Goal: Check status: Check status

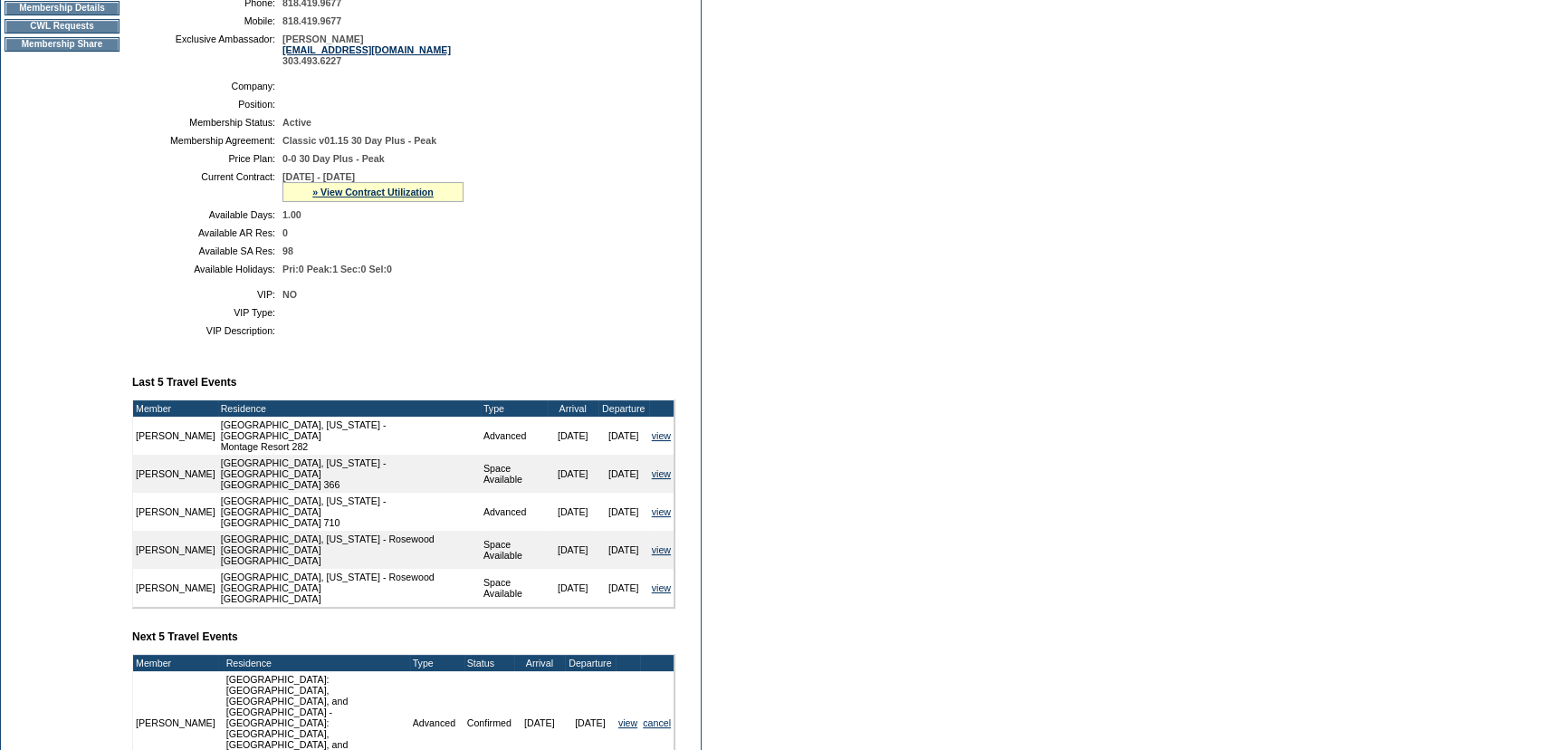
scroll to position [329, 0]
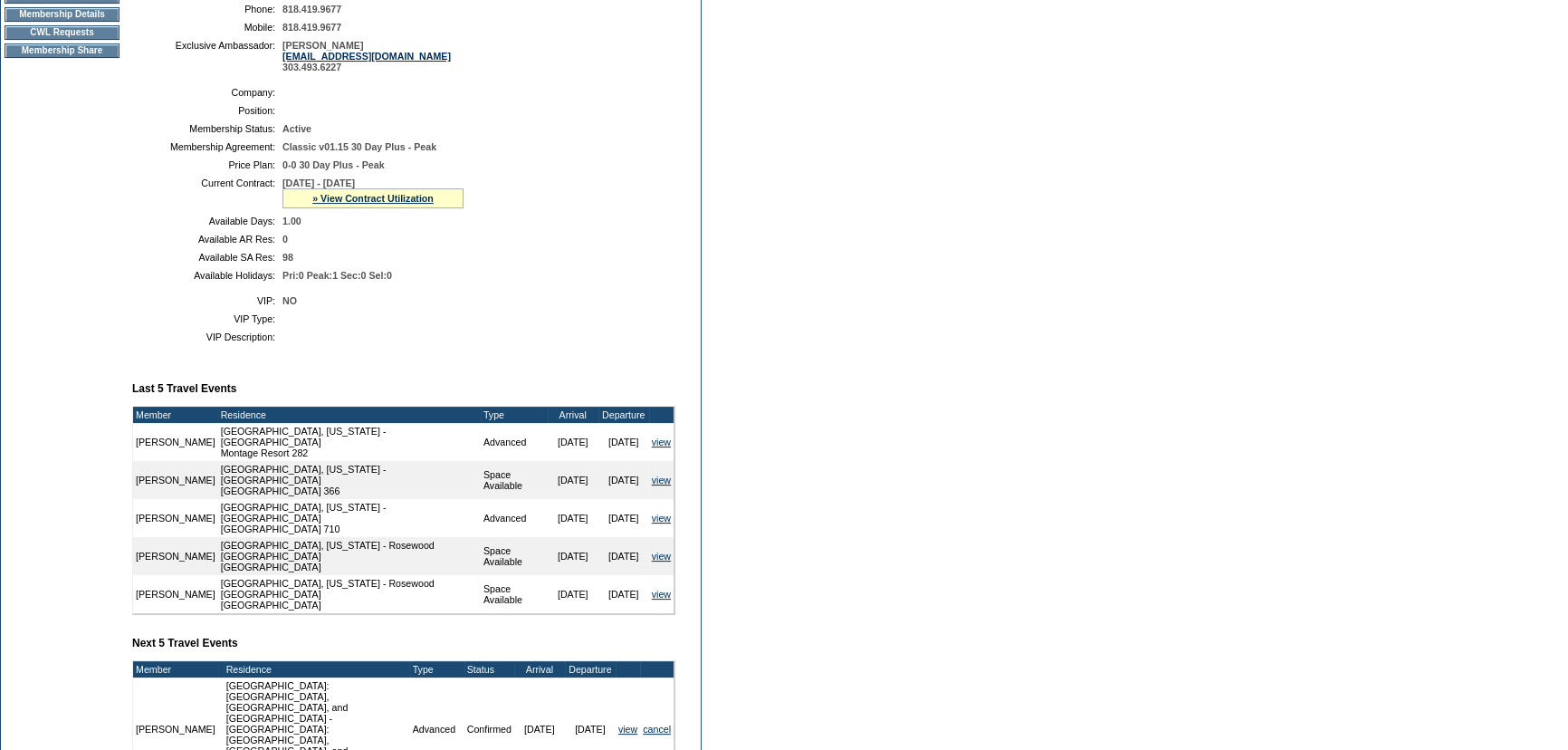
click at [426, 351] on td "Member Account Details Primary Member: Member Since: [DATE] Member Name: [PERSO…" at bounding box center [411, 446] width 558 height 1106
click at [382, 199] on link "» View Contract Utilization" at bounding box center [372, 199] width 121 height 11
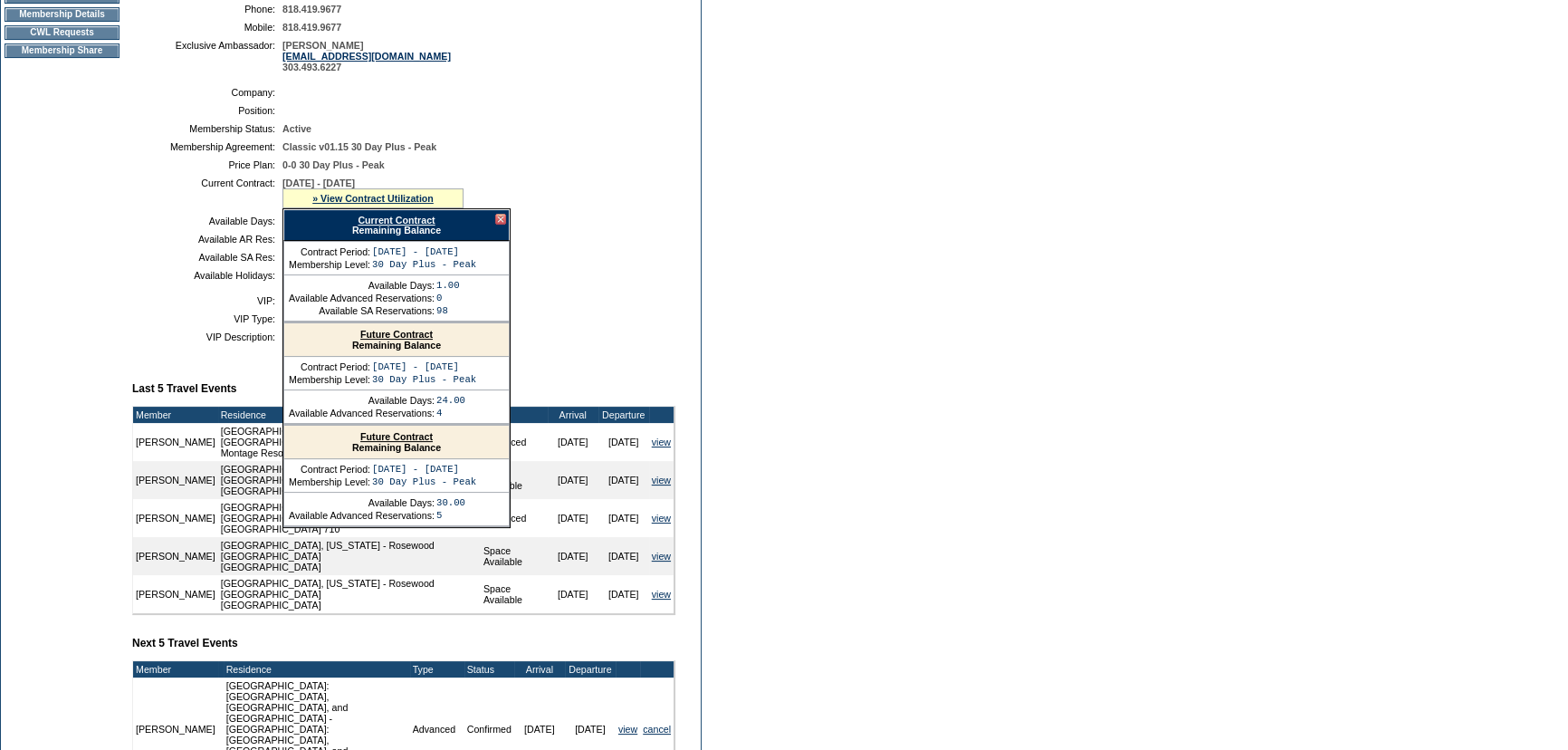
click at [498, 221] on div at bounding box center [501, 219] width 11 height 11
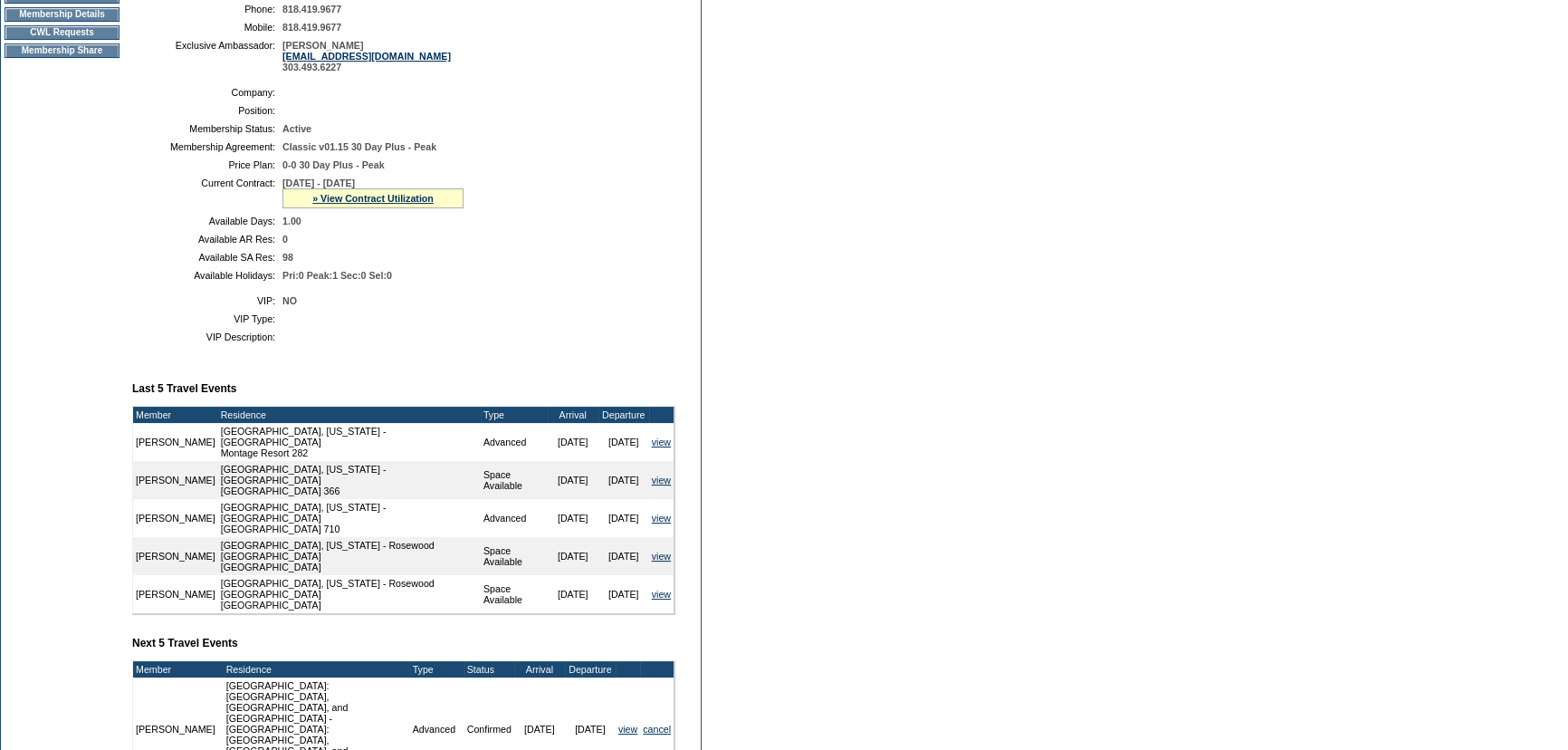
click at [501, 214] on table "Company: Position: Membership Status: Active Membership Agreement: Classic v01.…" at bounding box center [404, 184] width 543 height 209
click at [417, 202] on link "» View Contract Utilization" at bounding box center [372, 199] width 121 height 11
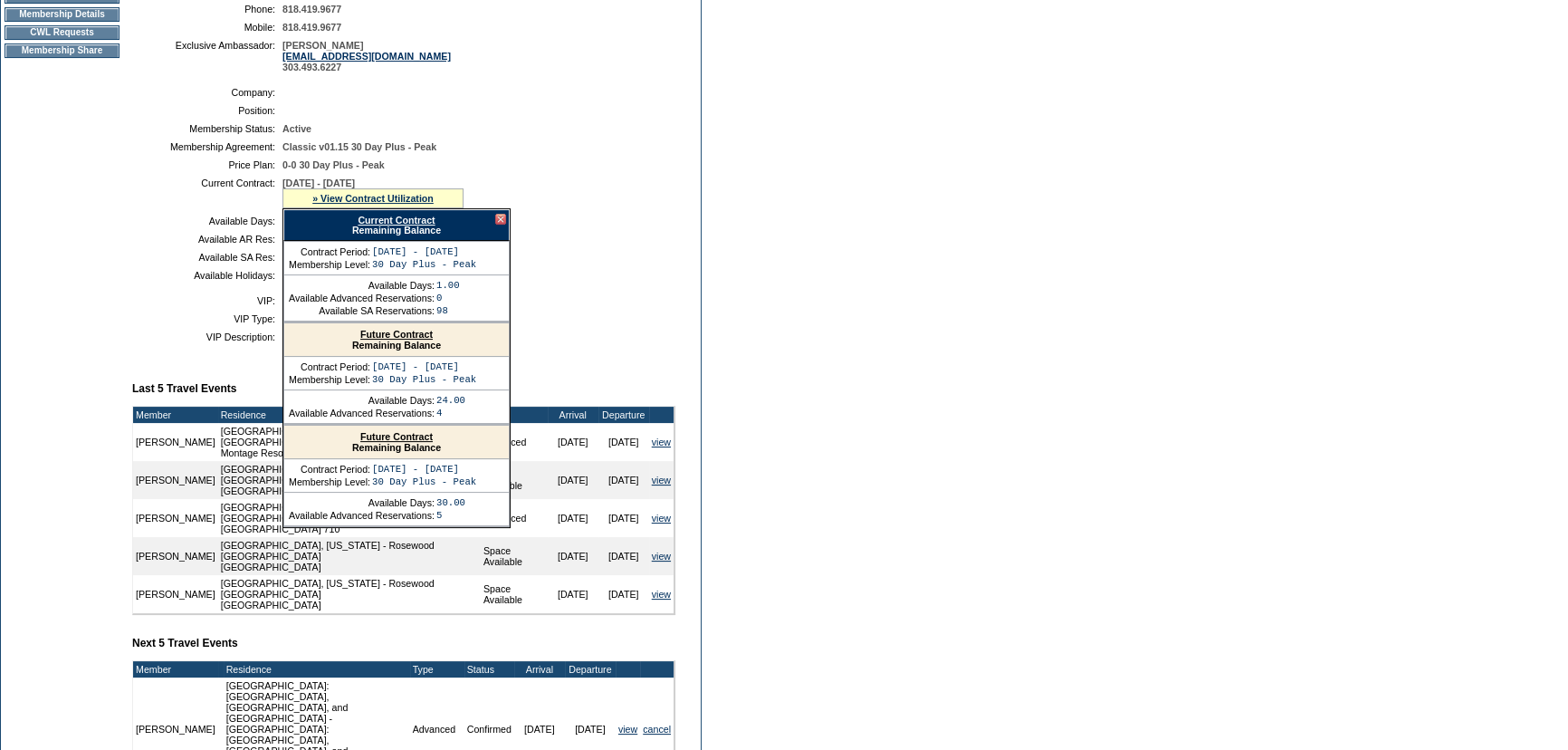
click at [398, 224] on link "Current Contract" at bounding box center [395, 220] width 77 height 11
click at [139, 350] on table "VIP: NO VIP Type: VIP Description:" at bounding box center [404, 319] width 543 height 62
click at [497, 221] on div at bounding box center [501, 219] width 11 height 11
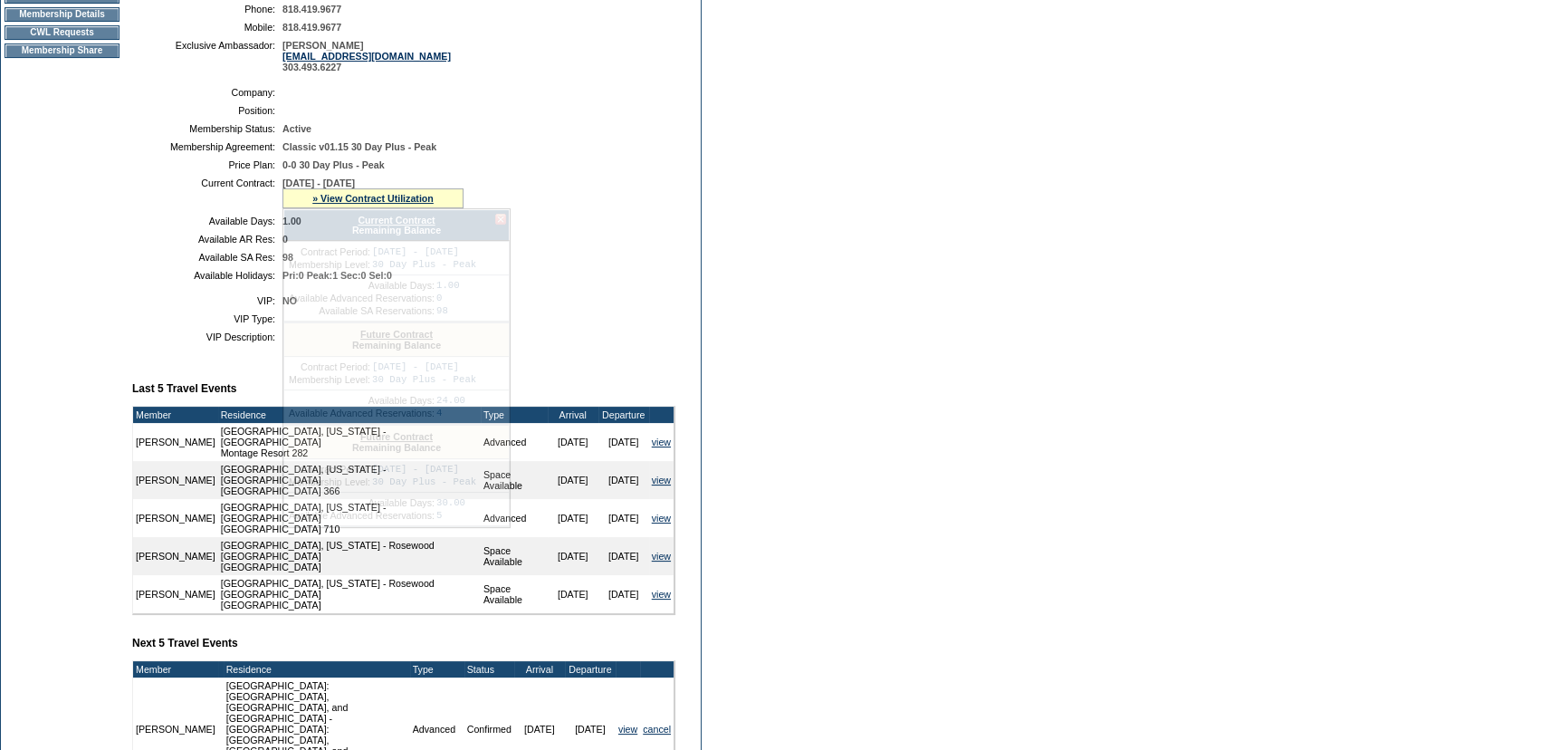
click at [561, 221] on td "1.00" at bounding box center [476, 221] width 386 height 11
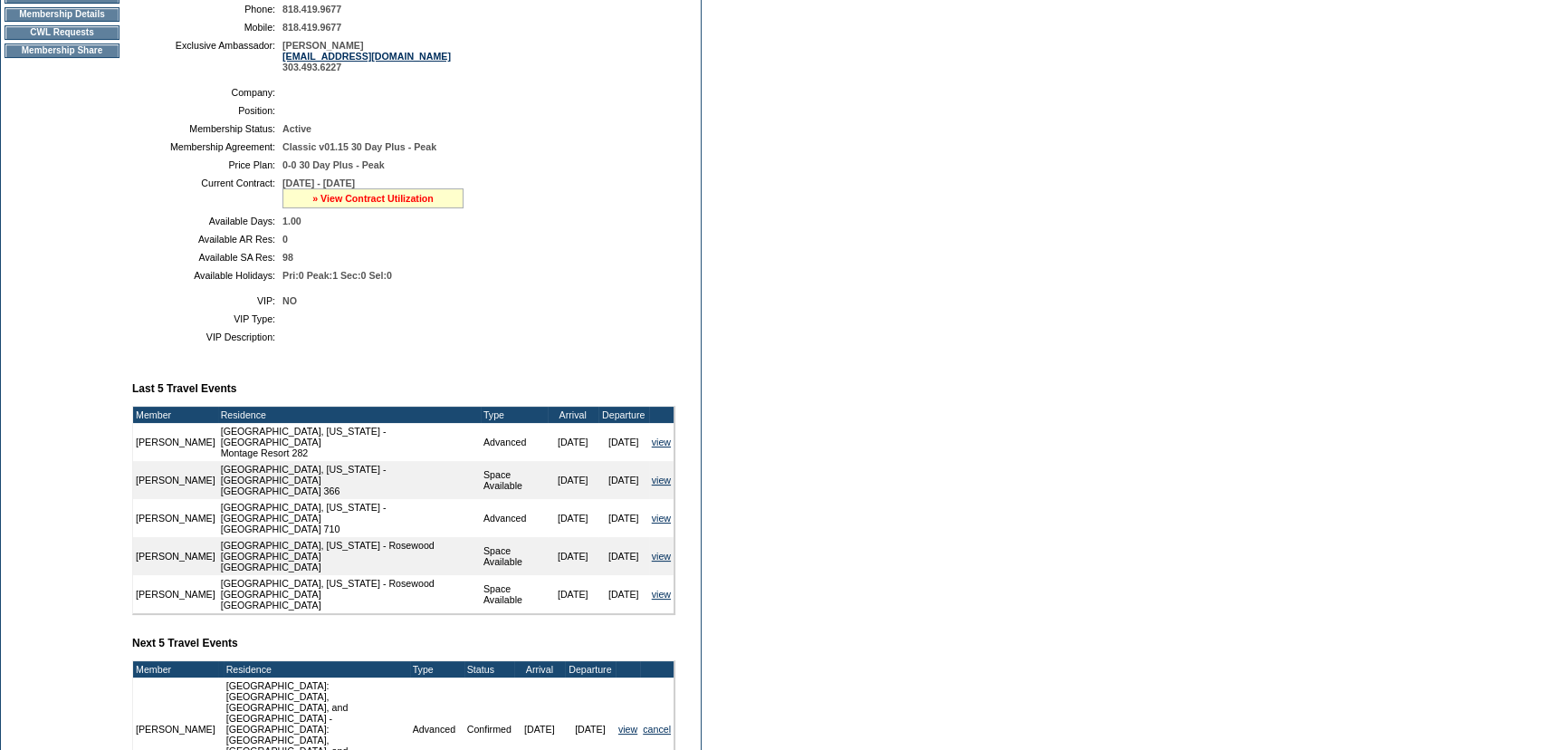
click at [417, 199] on link "» View Contract Utilization" at bounding box center [372, 199] width 121 height 11
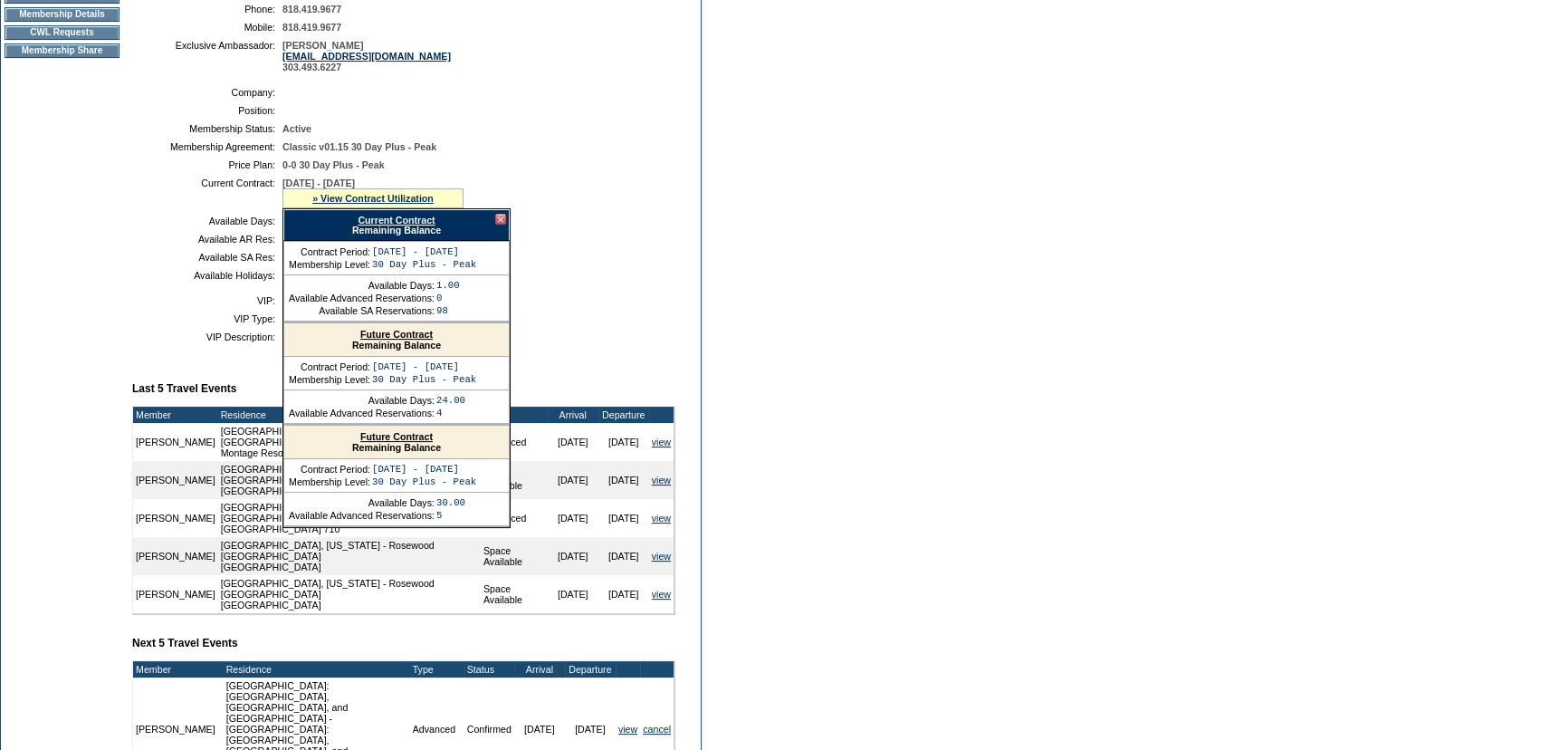
click at [406, 337] on link "Future Contract" at bounding box center [396, 334] width 72 height 11
click at [499, 221] on div at bounding box center [501, 219] width 11 height 11
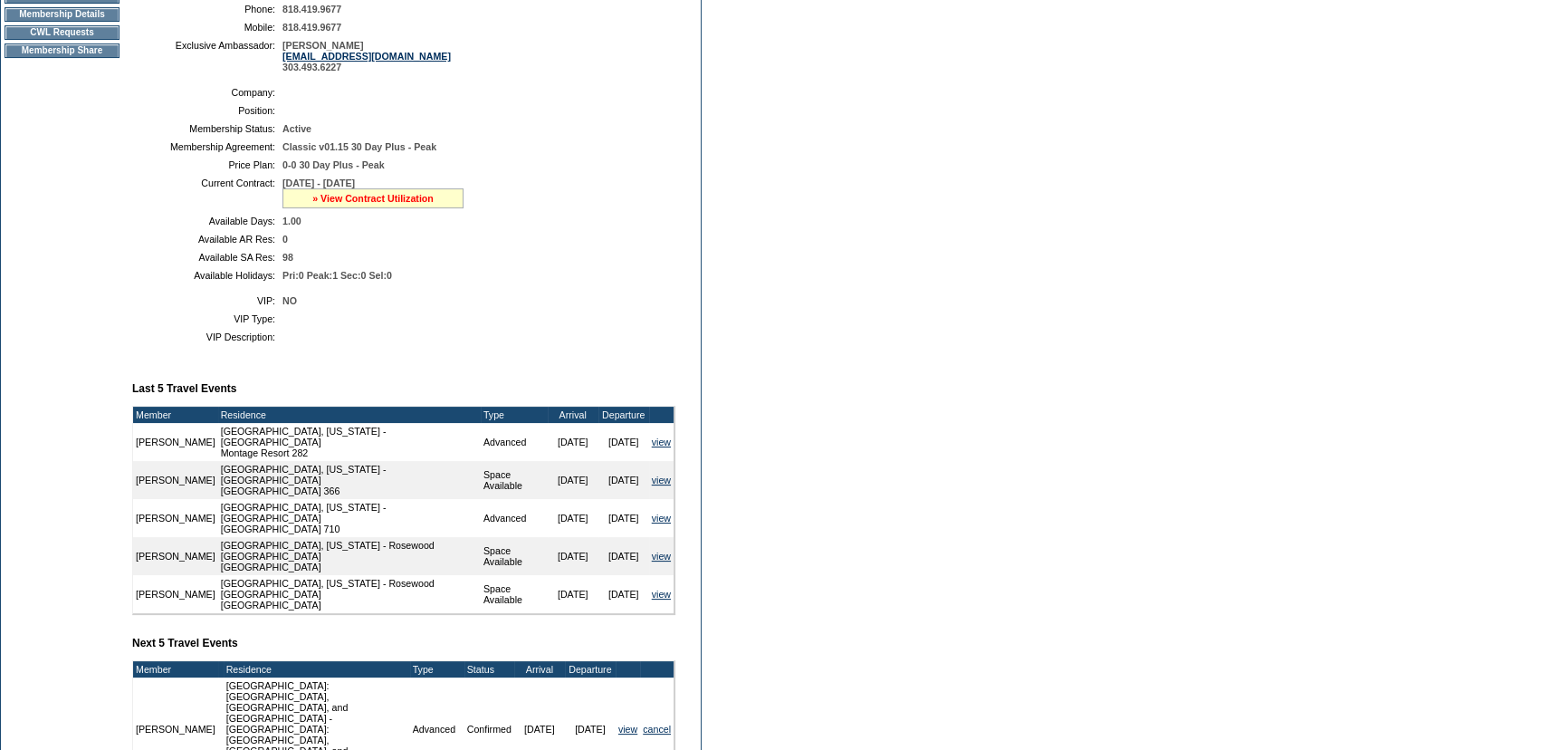
click at [428, 201] on link "» View Contract Utilization" at bounding box center [372, 199] width 121 height 11
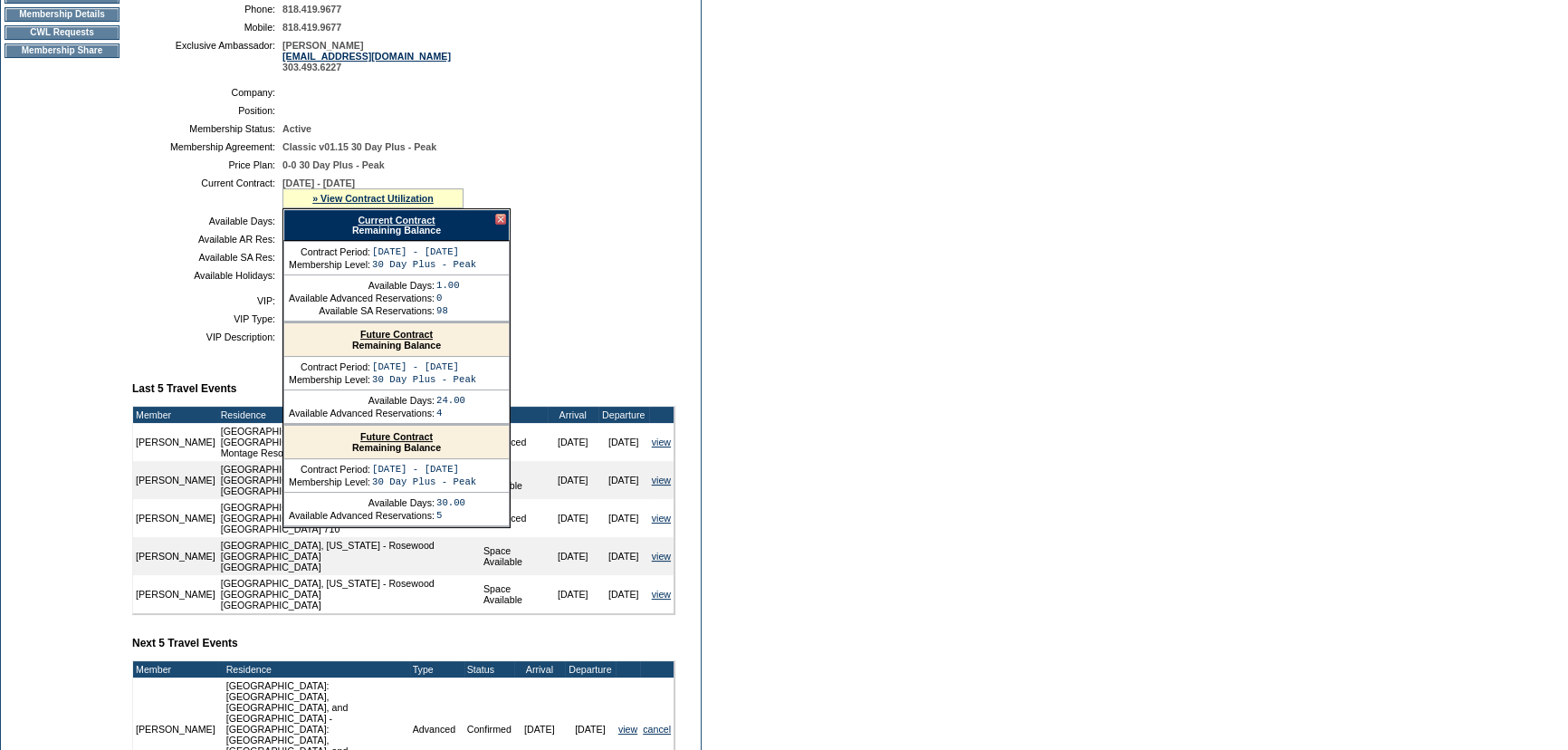
click at [424, 221] on link "Current Contract" at bounding box center [395, 220] width 77 height 11
click at [501, 221] on div at bounding box center [501, 219] width 11 height 11
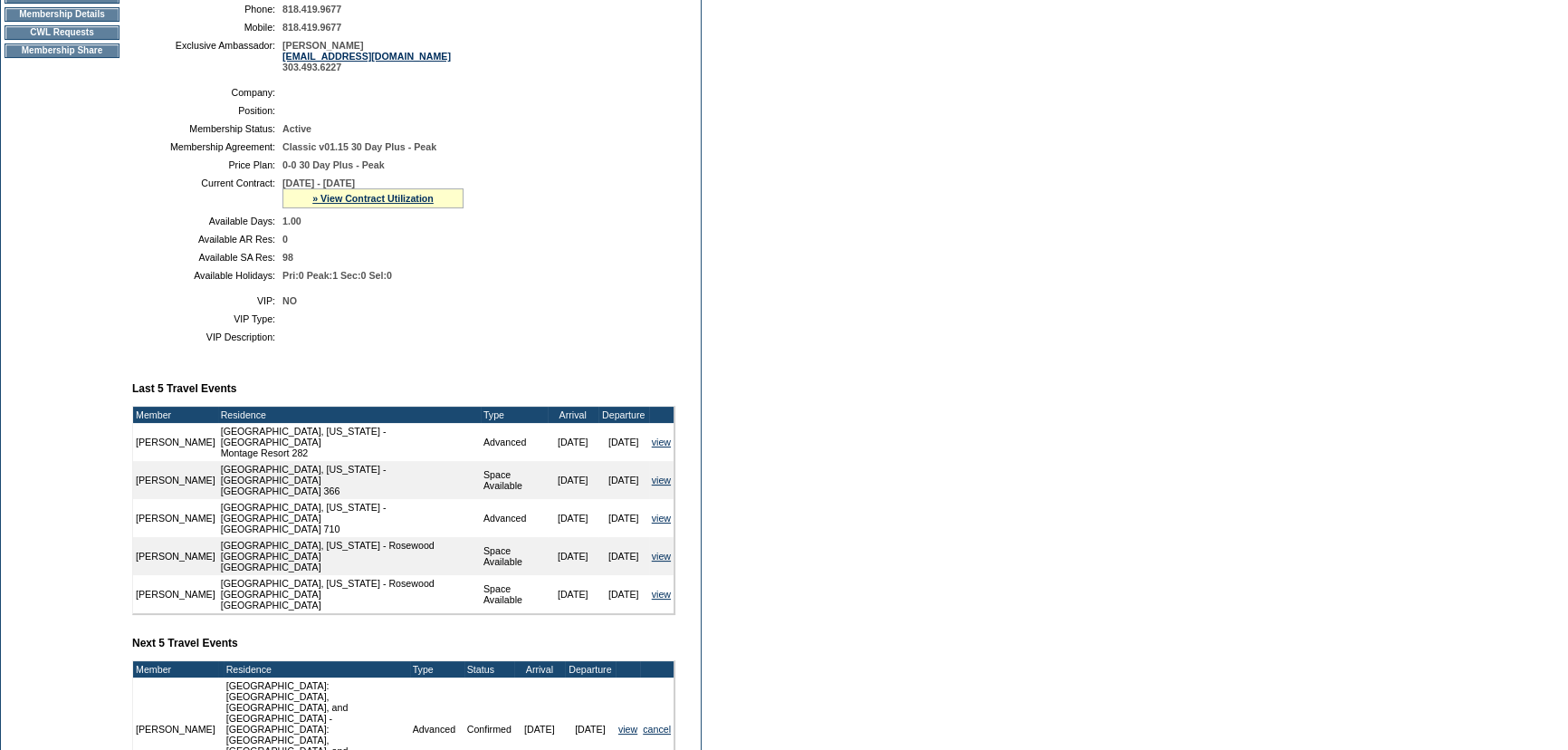
click at [530, 206] on td "[DATE] - [DATE] » View Contract Utilization Current Contract Remaining Balance …" at bounding box center [476, 192] width 386 height 30
click at [725, 299] on form "Follow Us ::" at bounding box center [784, 403] width 1568 height 1464
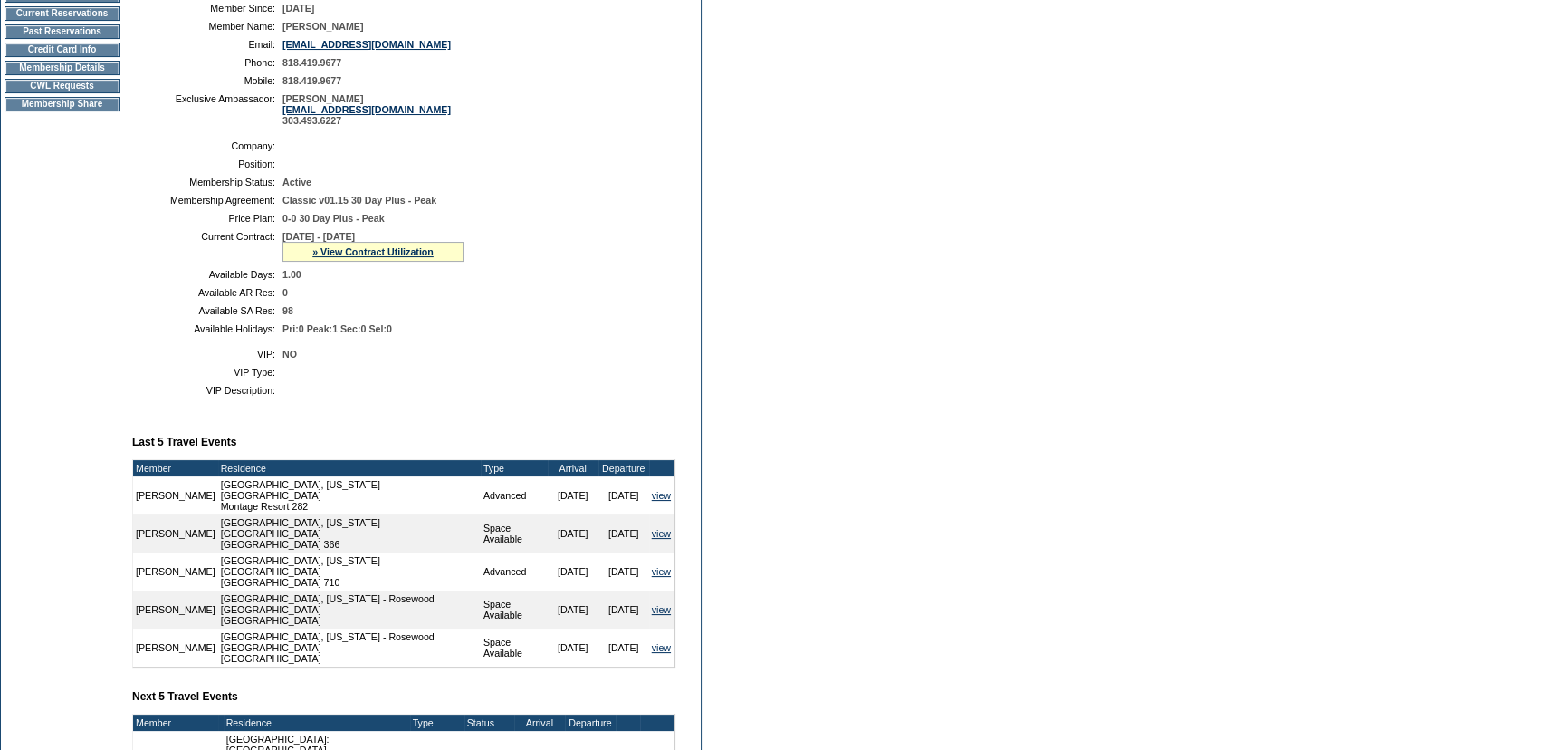
scroll to position [247, 0]
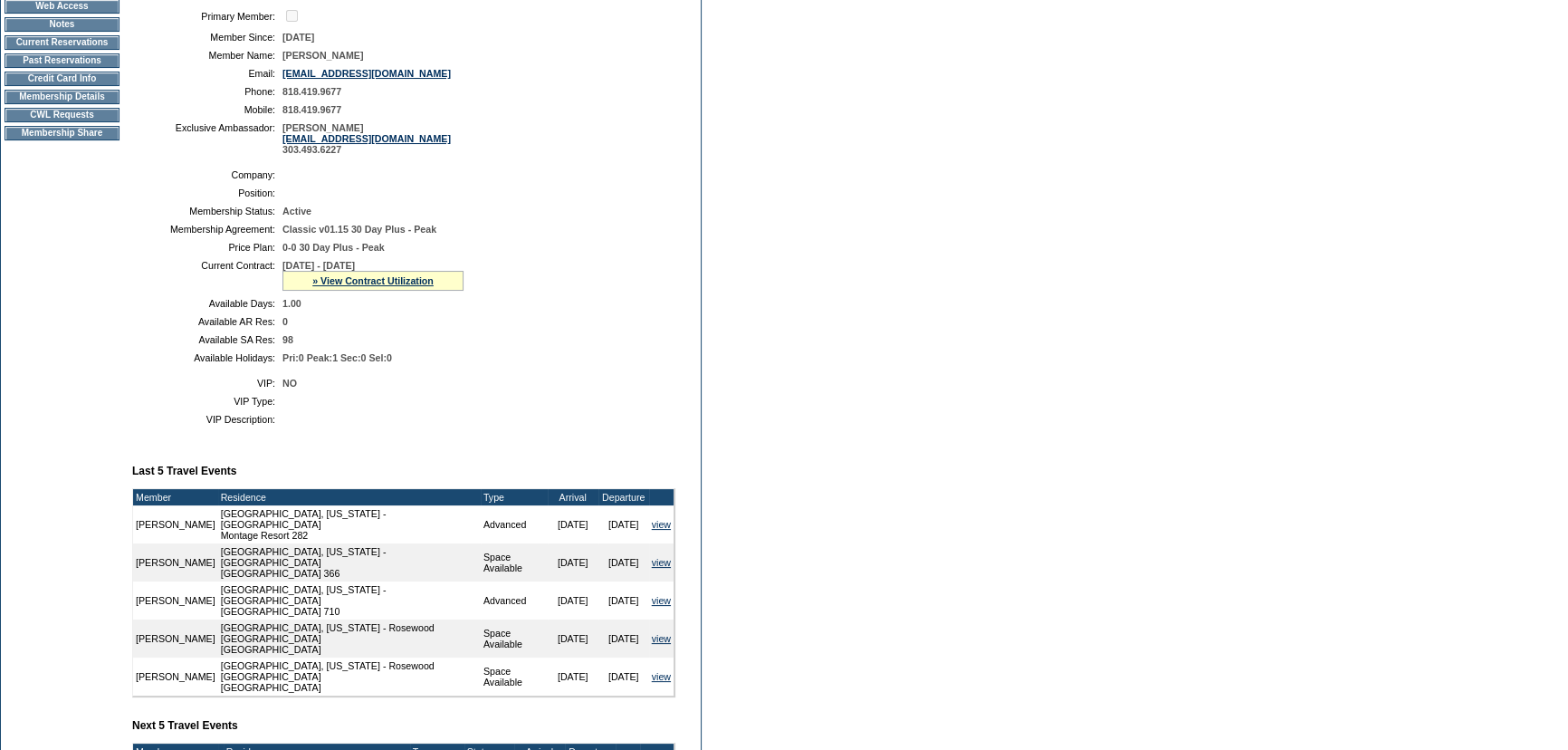
click at [543, 416] on td at bounding box center [476, 419] width 386 height 11
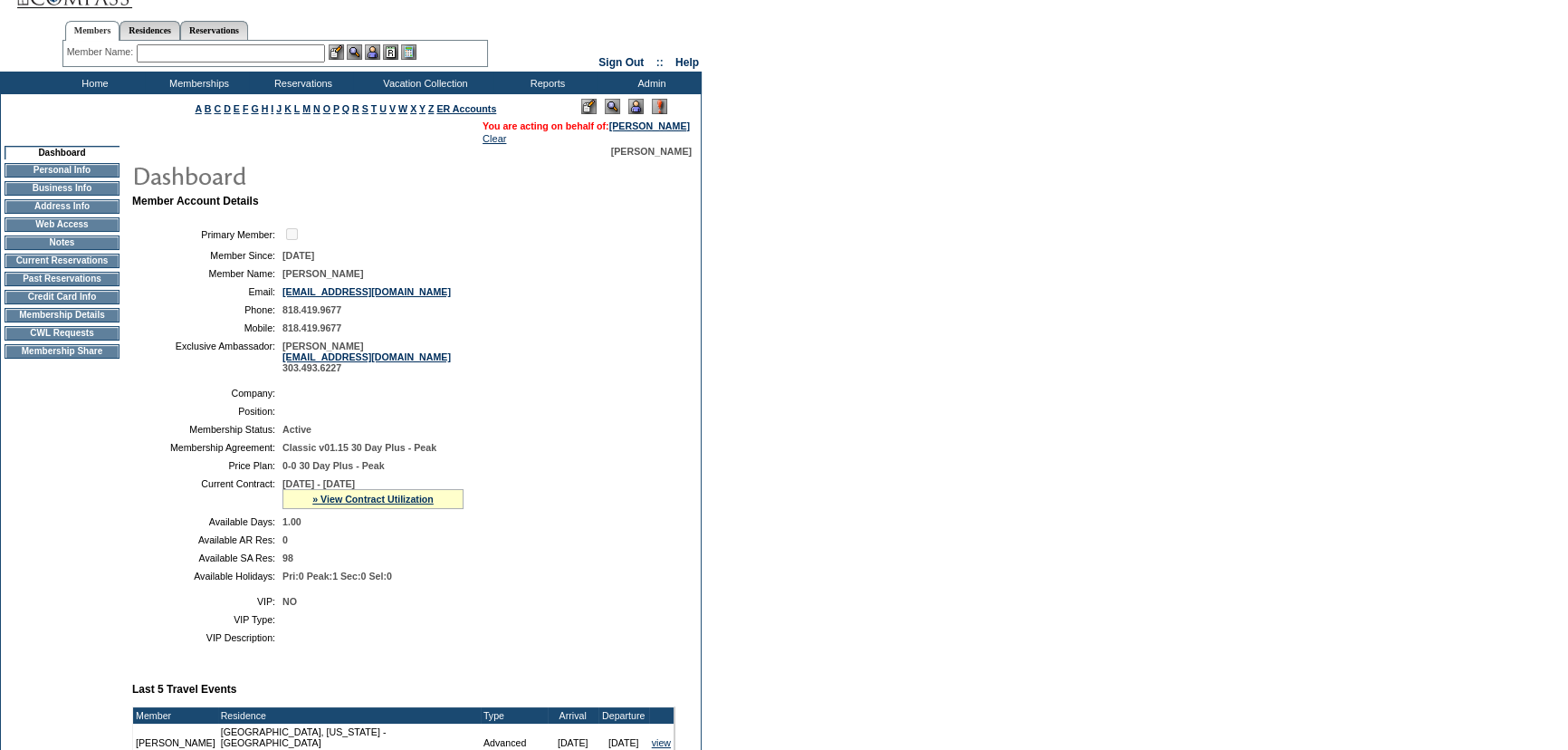
scroll to position [0, 0]
